Goal: Navigation & Orientation: Find specific page/section

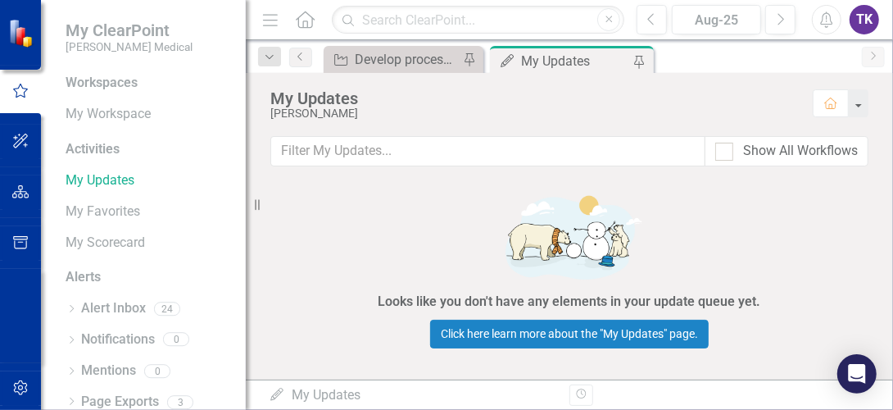
click at [755, 317] on div "Looks like you don't have any elements in your update queue yet. Click here lea…" at bounding box center [570, 268] width 492 height 171
click at [306, 20] on icon "Home" at bounding box center [304, 19] width 21 height 17
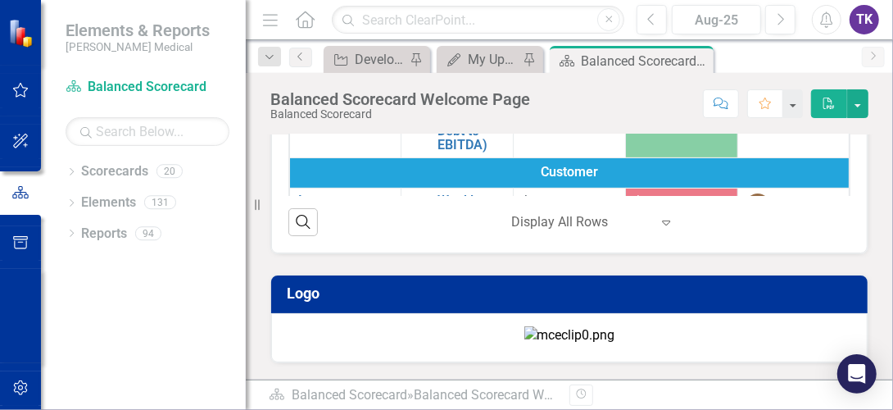
scroll to position [564, 0]
click at [305, 20] on icon at bounding box center [305, 19] width 19 height 17
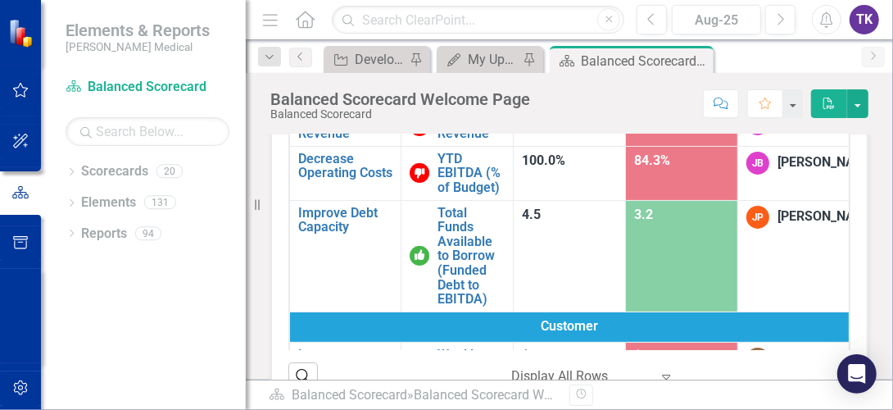
scroll to position [142, 0]
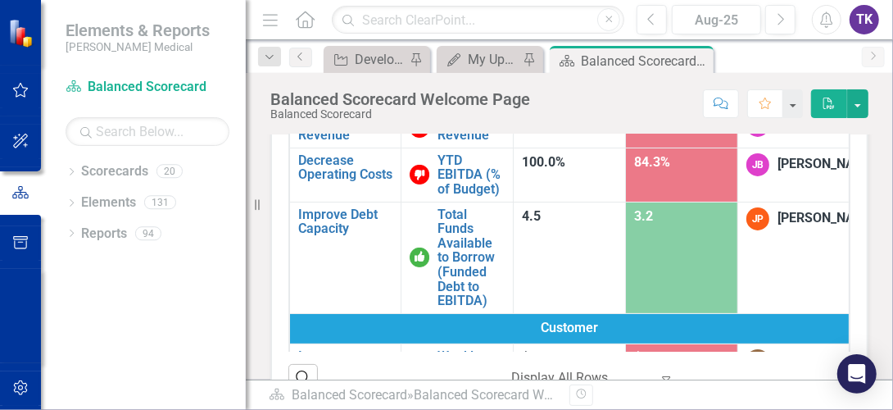
click at [306, 24] on icon "Home" at bounding box center [304, 19] width 21 height 17
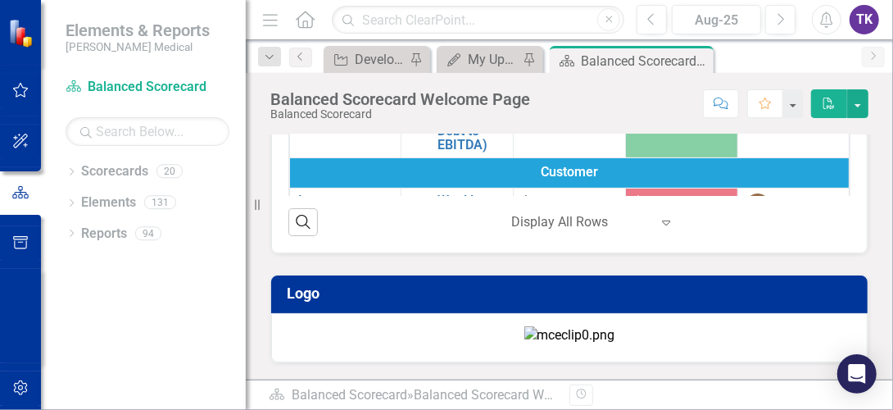
scroll to position [319, 0]
click at [872, 261] on div "Balanced Scorecard Objectives KPIs Target Result KPI Owner Financial Increase R…" at bounding box center [569, 97] width 647 height 563
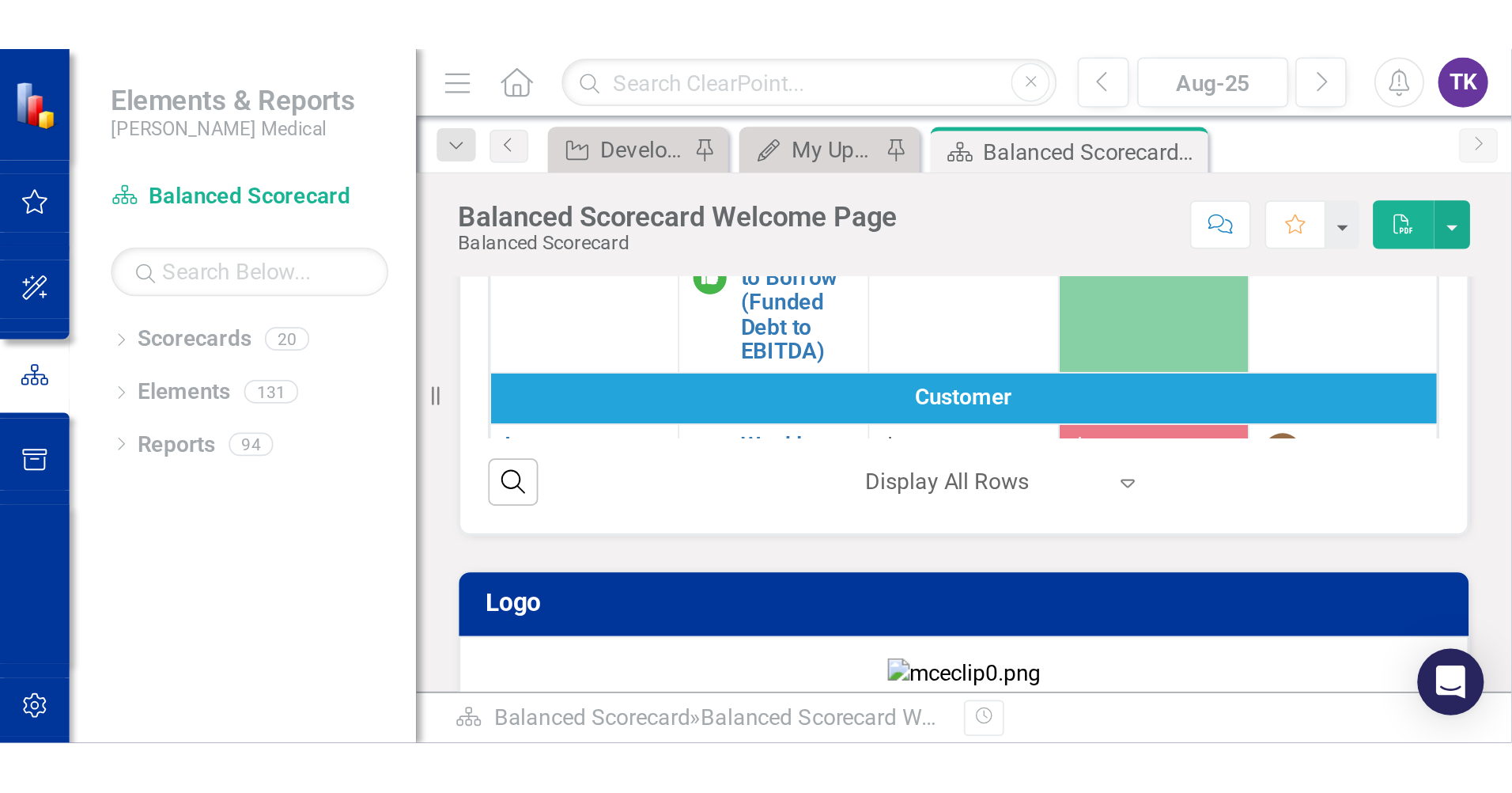
scroll to position [254, 0]
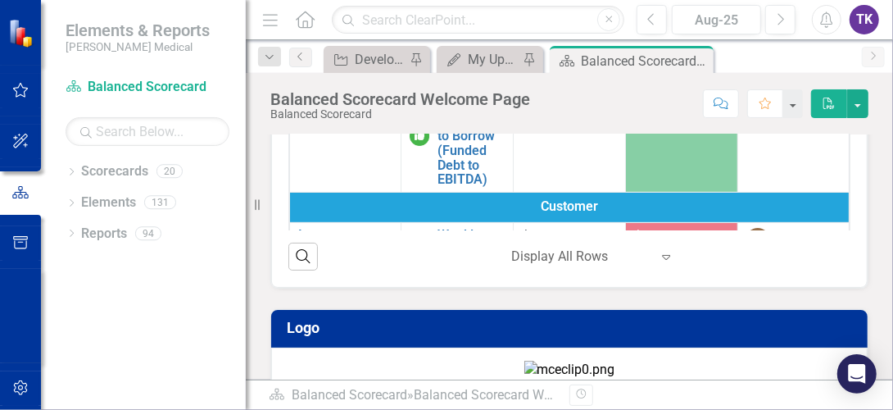
click at [877, 289] on div "Balanced Scorecard Objectives KPIs Target Result KPI Owner Financial Increase R…" at bounding box center [569, 132] width 647 height 563
click at [846, 360] on div "Open Intercom Messenger" at bounding box center [857, 373] width 43 height 43
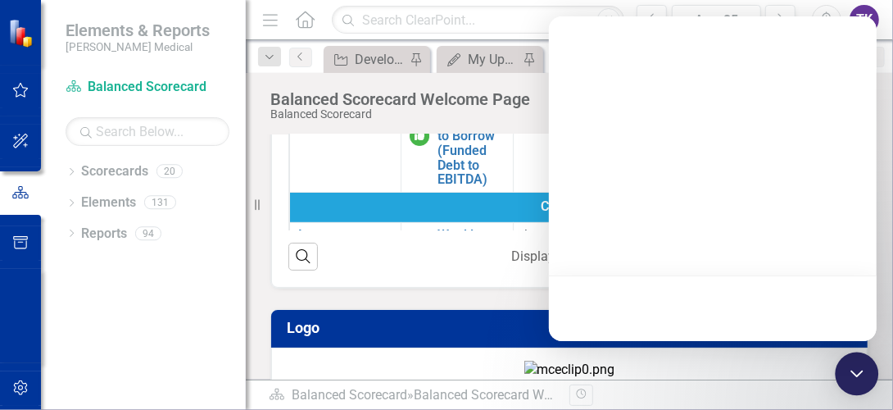
click at [846, 360] on div "Open Intercom Messenger" at bounding box center [857, 373] width 43 height 43
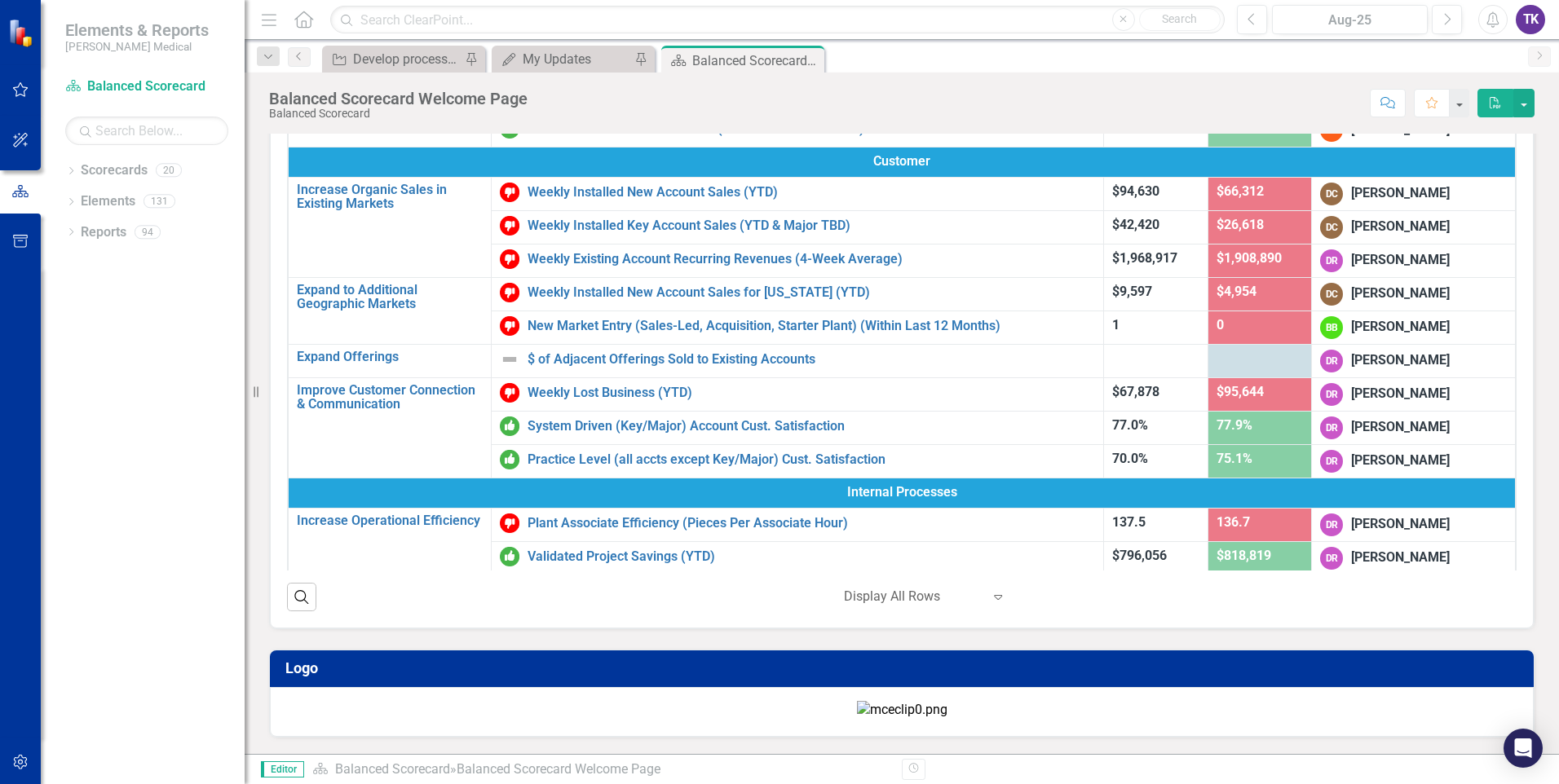
click at [112, 407] on div "Dropdown Scorecards 20 Dropdown Balanced Scorecard Revenue Growth Plan Dropdown…" at bounding box center [142, 471] width 204 height 627
